Goal: Information Seeking & Learning: Learn about a topic

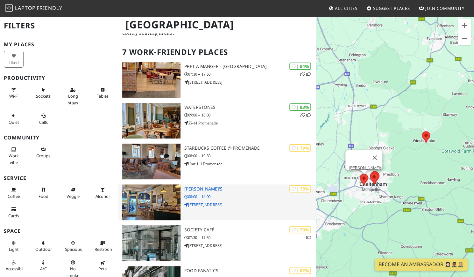
scroll to position [32, 0]
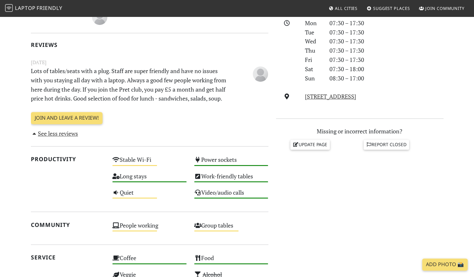
scroll to position [183, 0]
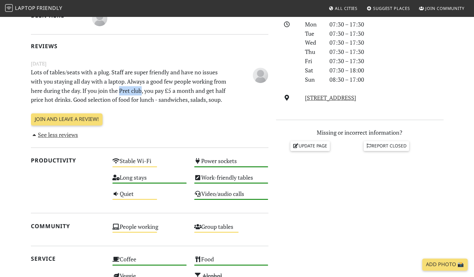
drag, startPoint x: 133, startPoint y: 89, endPoint x: 156, endPoint y: 90, distance: 23.0
click at [156, 90] on p "Lots of tables/seats with a plug. Staff are super friendly and have no issues w…" at bounding box center [129, 86] width 205 height 37
copy p "Pret club"
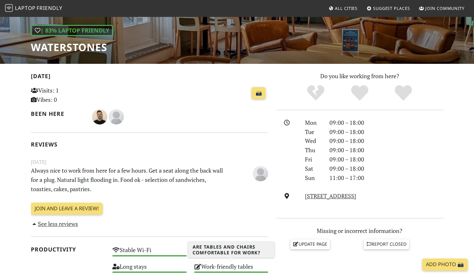
scroll to position [84, 0]
